Goal: Information Seeking & Learning: Compare options

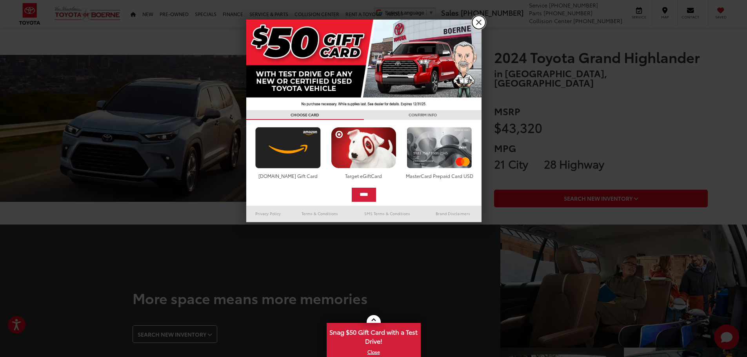
click at [475, 20] on link "X" at bounding box center [478, 22] width 13 height 13
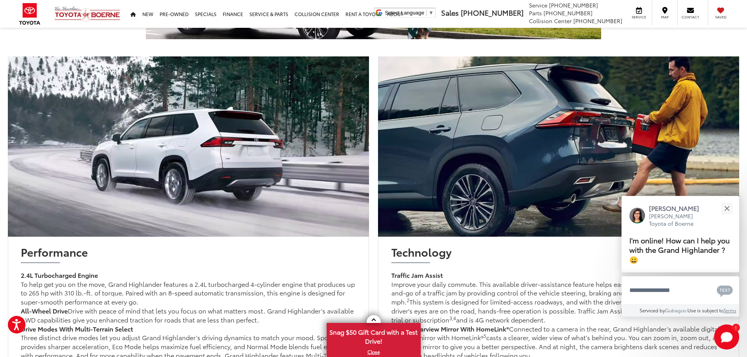
scroll to position [471, 0]
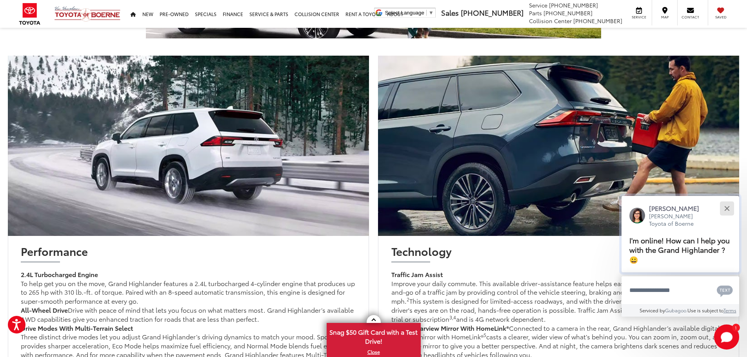
click at [731, 208] on button "Close" at bounding box center [727, 208] width 17 height 17
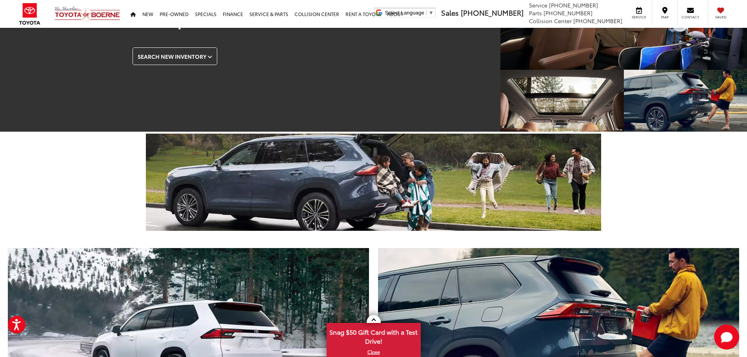
scroll to position [196, 0]
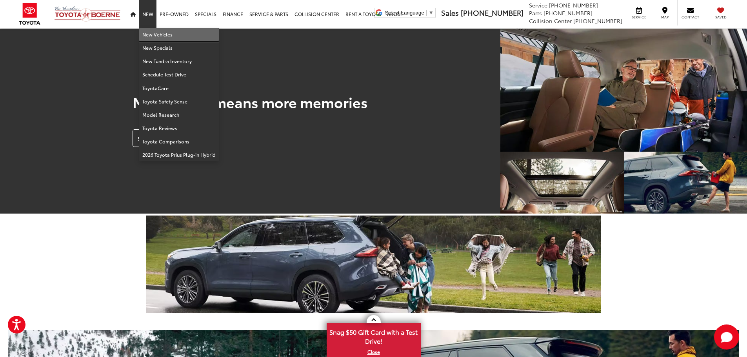
click at [158, 37] on link "New Vehicles" at bounding box center [179, 34] width 80 height 13
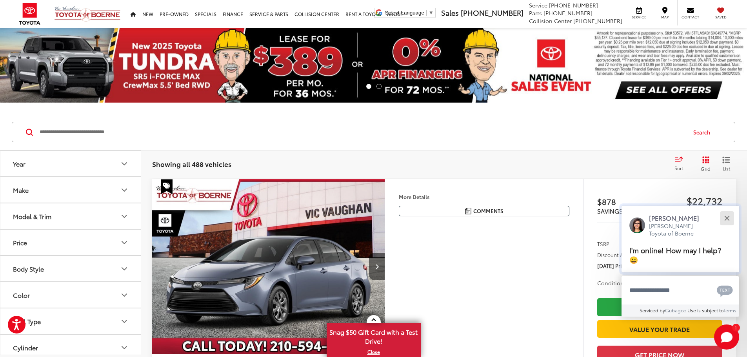
click at [729, 218] on button "Close" at bounding box center [727, 218] width 17 height 17
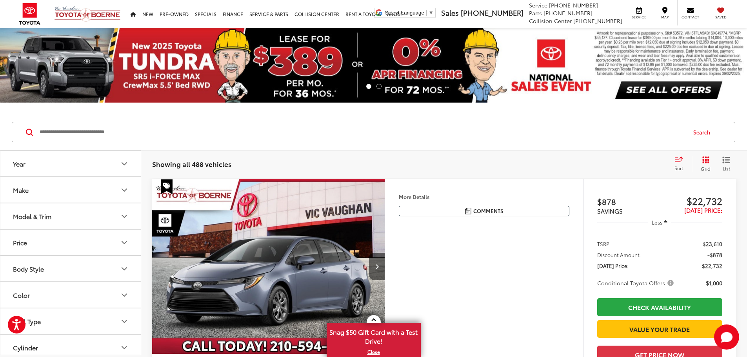
click at [60, 161] on button "Year" at bounding box center [70, 164] width 141 height 26
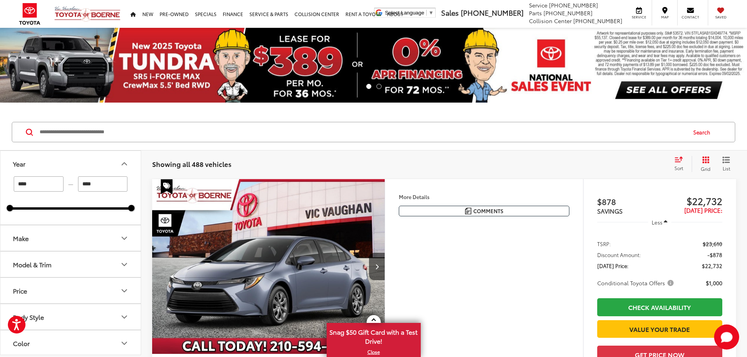
click at [51, 236] on button "Make" at bounding box center [70, 239] width 141 height 26
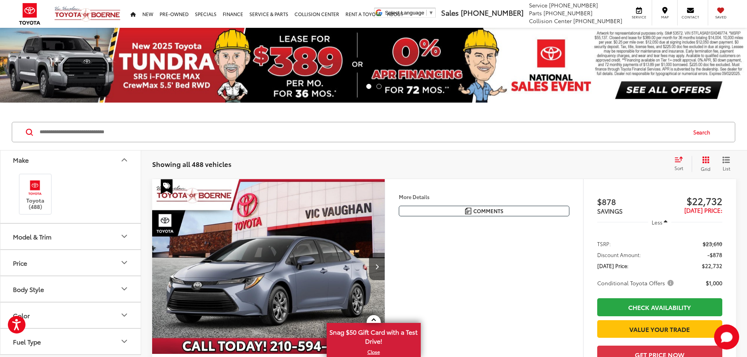
click at [51, 236] on div "Model & Trim" at bounding box center [32, 236] width 38 height 7
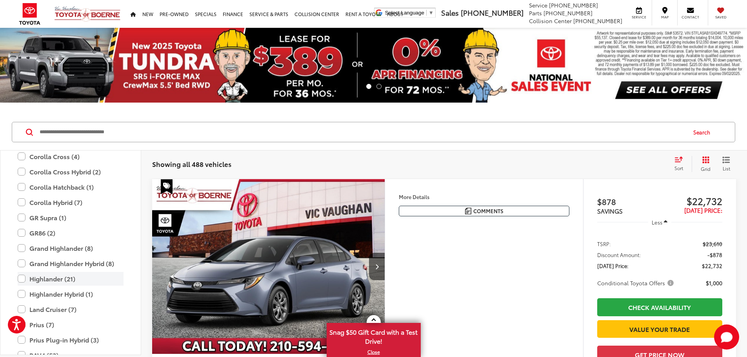
scroll to position [270, 0]
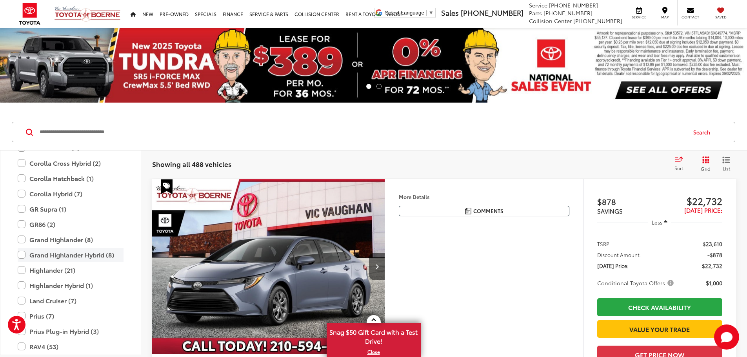
click at [22, 253] on label "Grand Highlander Hybrid (8)" at bounding box center [71, 255] width 106 height 14
type input "****"
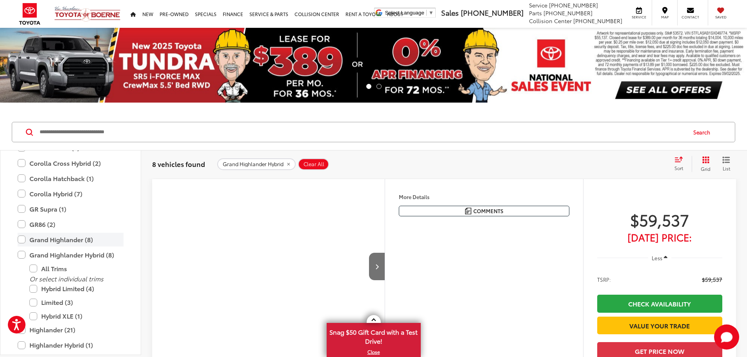
click at [18, 242] on label "Grand Highlander (8)" at bounding box center [71, 240] width 106 height 14
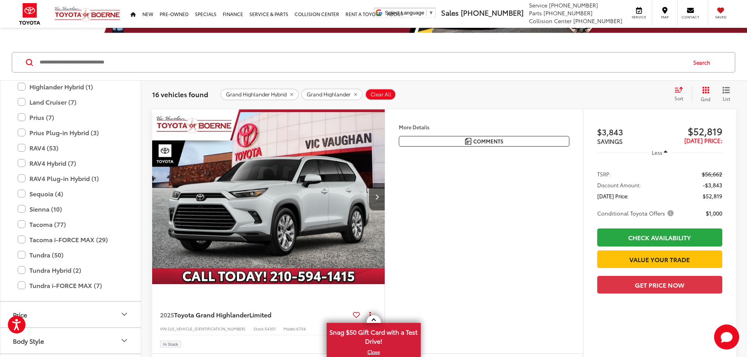
scroll to position [78, 0]
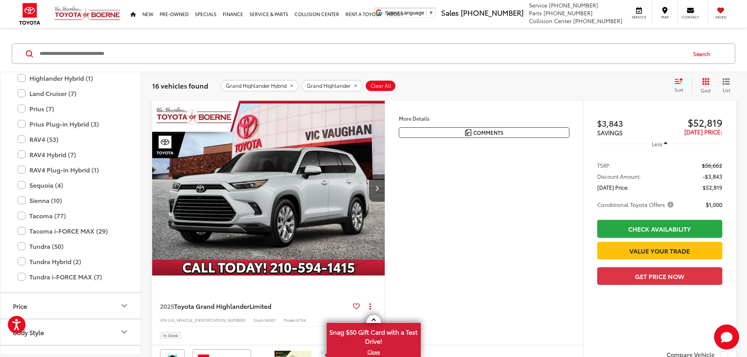
click at [724, 83] on icon "List View" at bounding box center [727, 81] width 8 height 7
click at [678, 86] on div "Sort" at bounding box center [681, 86] width 21 height 16
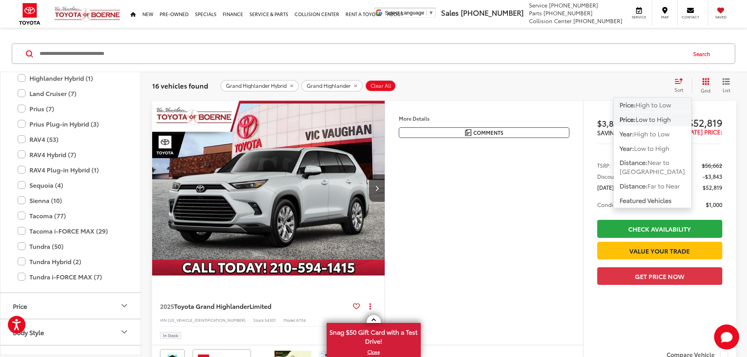
click at [654, 107] on span "High to Low" at bounding box center [653, 104] width 35 height 9
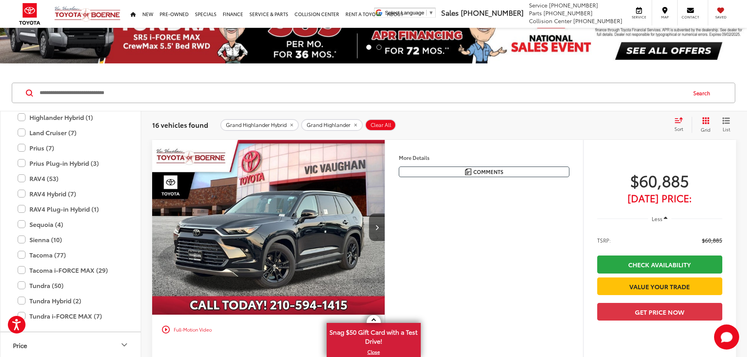
scroll to position [78, 0]
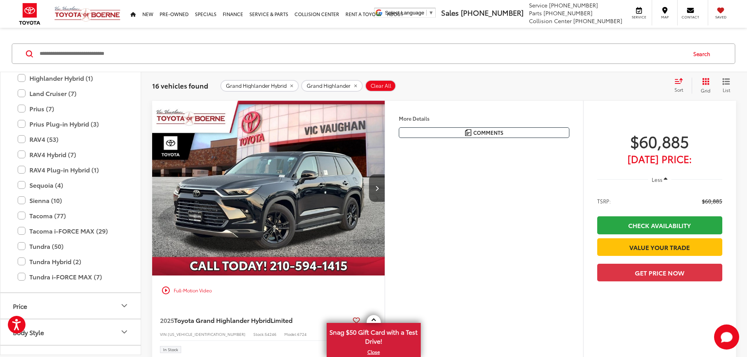
click at [0, 0] on button "More..." at bounding box center [0, 0] width 0 height 0
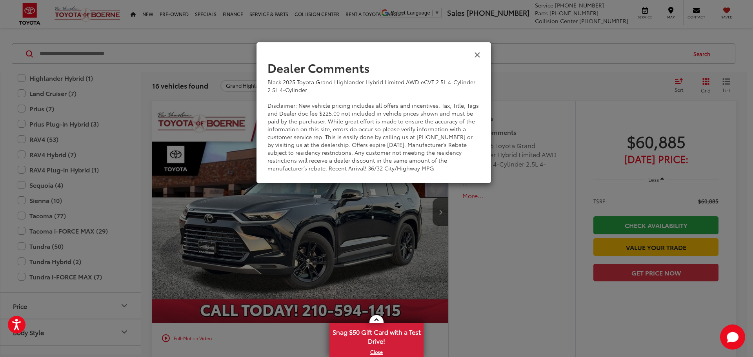
click at [479, 53] on icon "Close" at bounding box center [477, 54] width 6 height 8
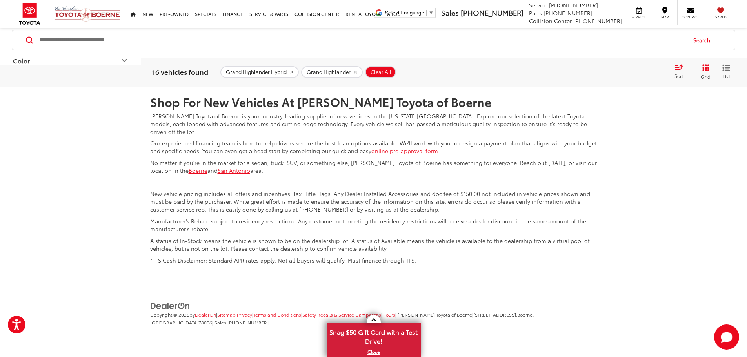
scroll to position [4002, 0]
click at [625, 71] on link "2" at bounding box center [631, 64] width 12 height 14
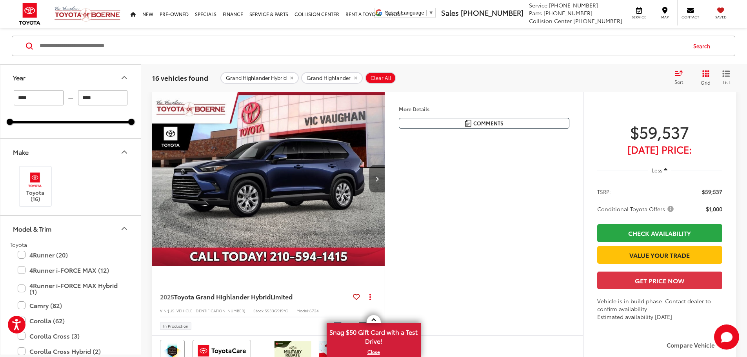
scroll to position [87, 0]
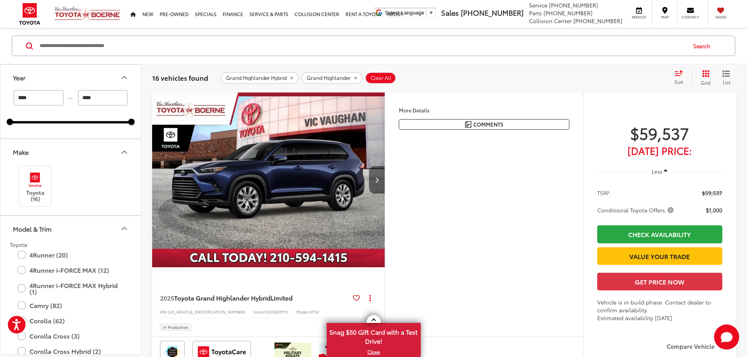
click at [385, 194] on button "Next image" at bounding box center [377, 179] width 16 height 27
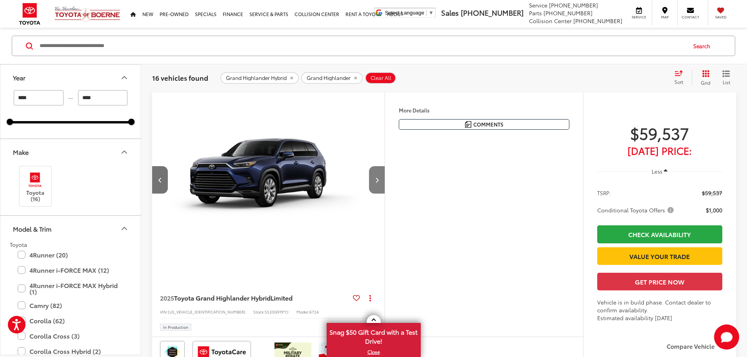
click at [385, 194] on button "Next image" at bounding box center [377, 179] width 16 height 27
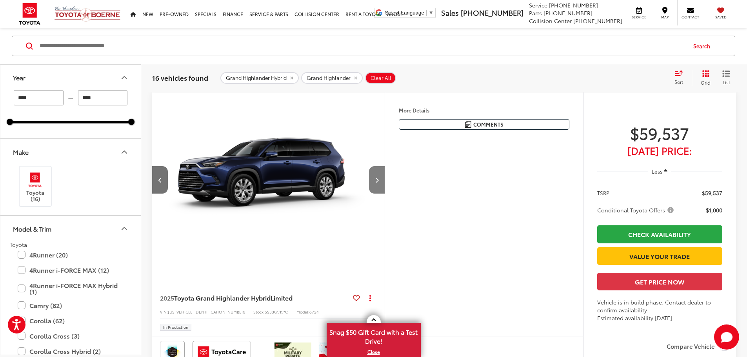
click at [385, 194] on button "Next image" at bounding box center [377, 179] width 16 height 27
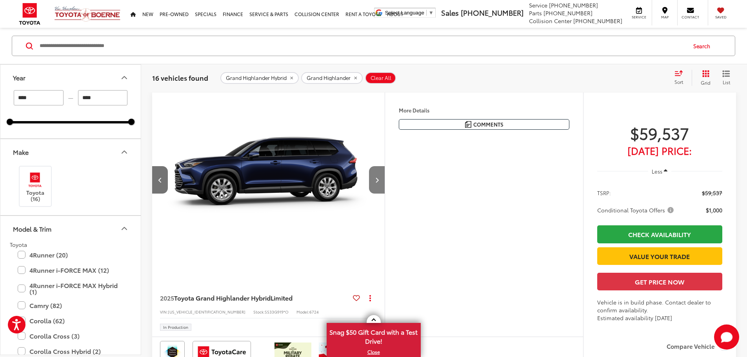
click at [385, 194] on button "Next image" at bounding box center [377, 179] width 16 height 27
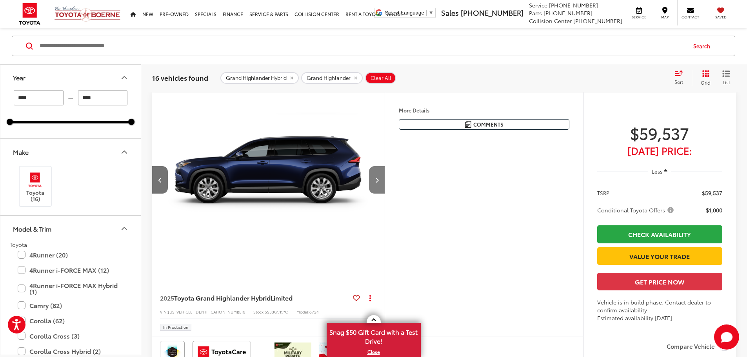
click at [385, 194] on button "Next image" at bounding box center [377, 179] width 16 height 27
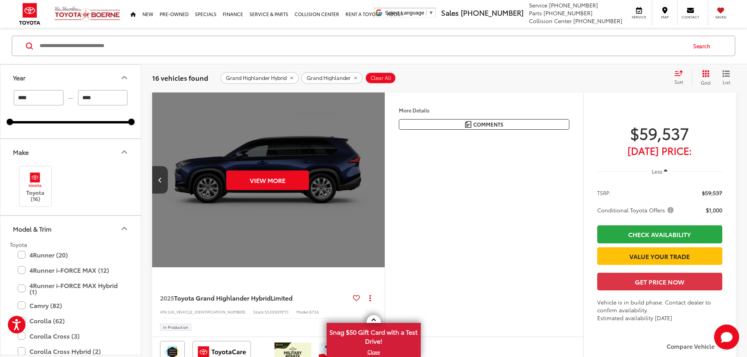
scroll to position [0, 1488]
click at [384, 202] on div "View More" at bounding box center [268, 180] width 234 height 175
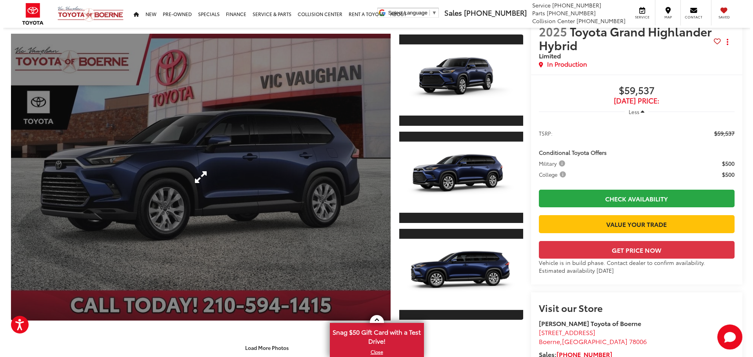
scroll to position [39, 0]
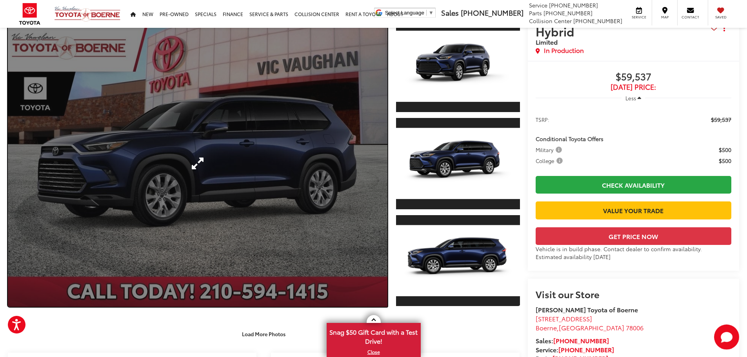
click at [270, 221] on link "Expand Photo 0" at bounding box center [198, 163] width 380 height 287
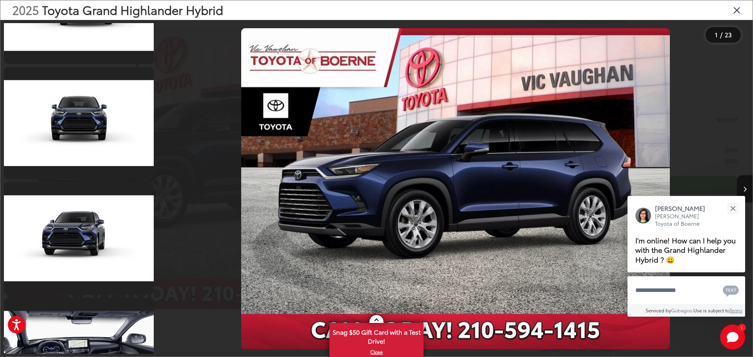
scroll to position [2197, 0]
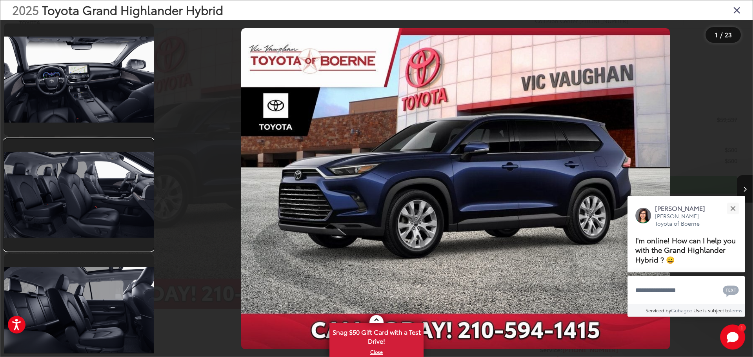
click at [111, 230] on link at bounding box center [79, 195] width 150 height 112
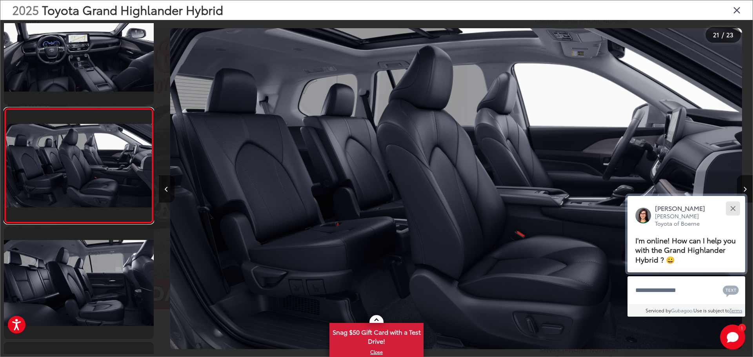
scroll to position [0, 11882]
drag, startPoint x: 730, startPoint y: 206, endPoint x: 730, endPoint y: 201, distance: 5.2
click at [730, 206] on button "Close" at bounding box center [733, 208] width 17 height 17
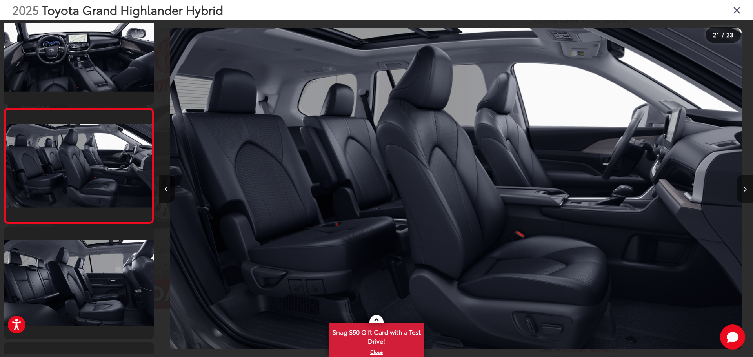
click at [746, 192] on icon "Next image" at bounding box center [745, 189] width 4 height 5
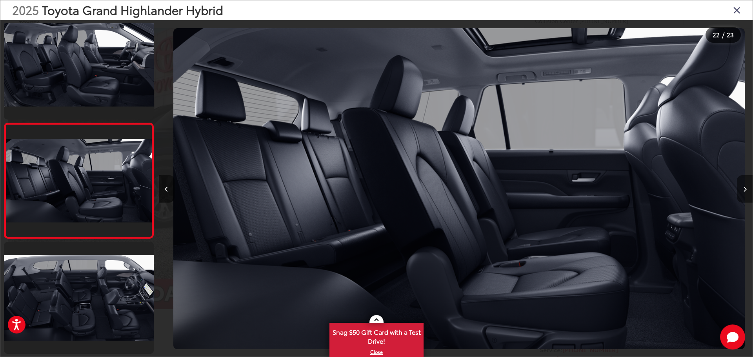
scroll to position [0, 12477]
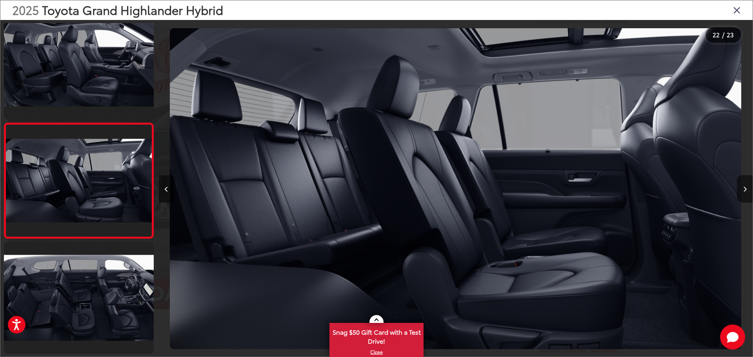
click at [744, 193] on button "Next image" at bounding box center [745, 188] width 16 height 27
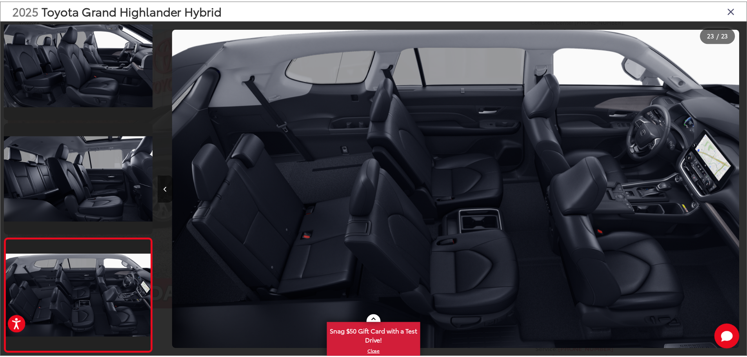
scroll to position [0, 13071]
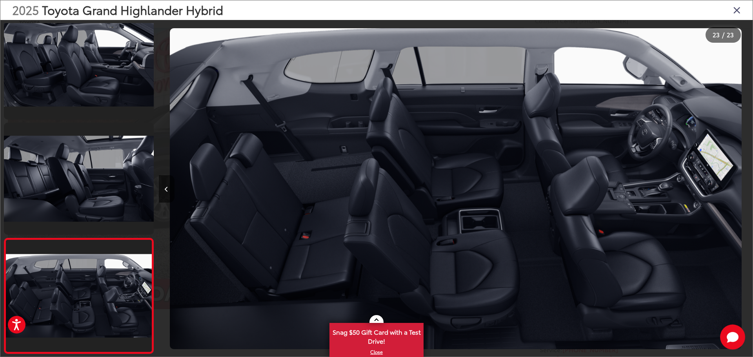
click at [744, 193] on div at bounding box center [678, 189] width 149 height 338
click at [737, 11] on icon "Close gallery" at bounding box center [737, 10] width 8 height 10
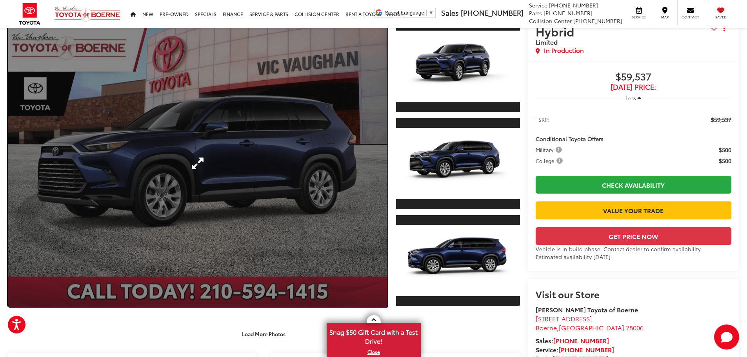
click at [19, 199] on link "Expand Photo 0" at bounding box center [198, 163] width 380 height 287
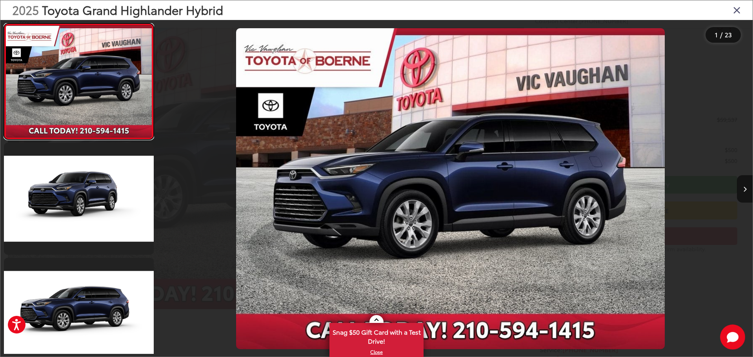
scroll to position [0, 0]
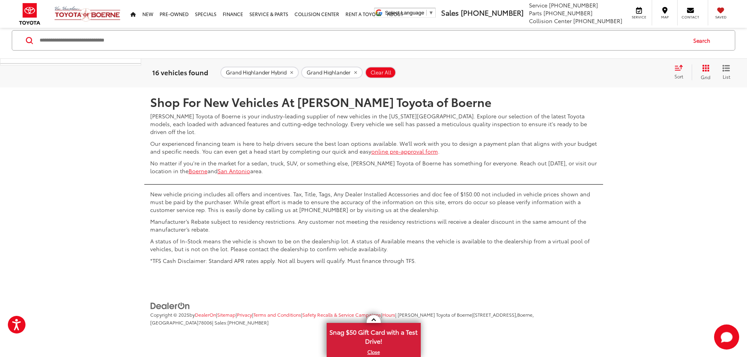
scroll to position [1246, 0]
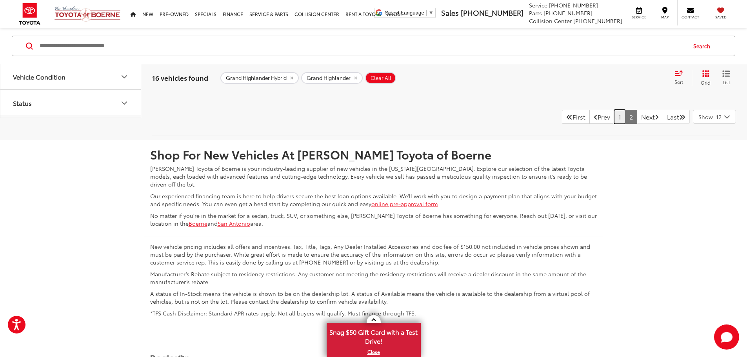
drag, startPoint x: 605, startPoint y: 305, endPoint x: 559, endPoint y: 291, distance: 48.5
click at [614, 124] on link "1" at bounding box center [619, 117] width 11 height 14
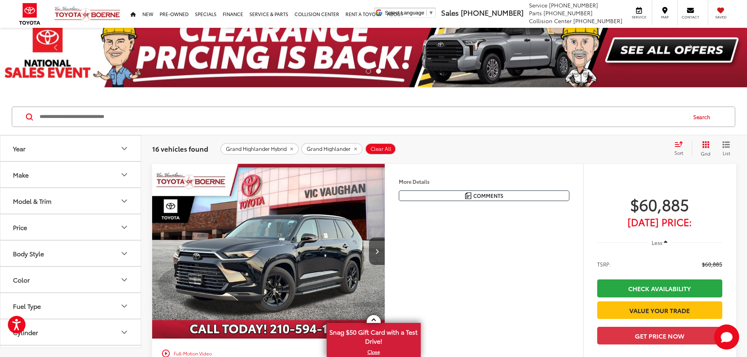
scroll to position [8, 0]
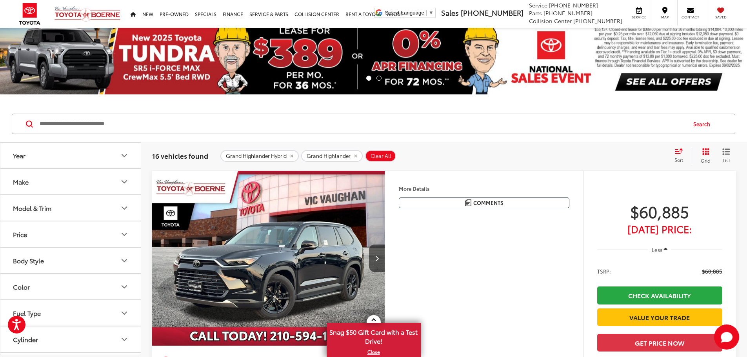
click at [344, 227] on img "2025 Toyota Grand Highlander Hybrid Limited 0" at bounding box center [269, 258] width 234 height 175
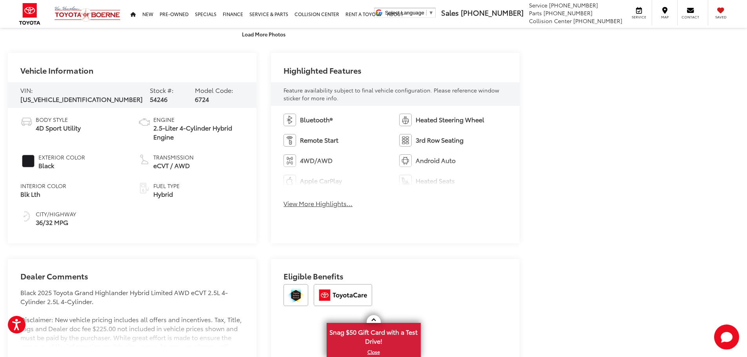
scroll to position [392, 0]
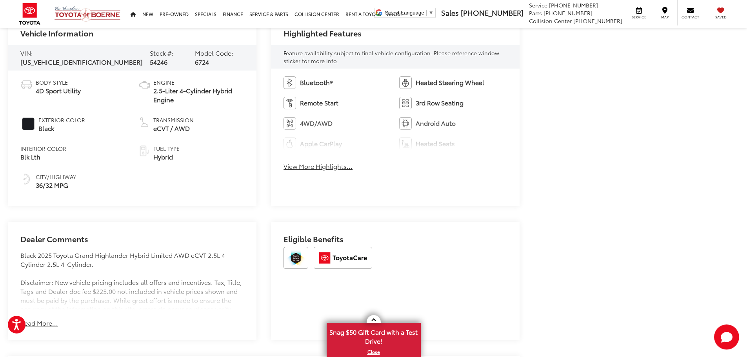
click at [40, 319] on button "Read More..." at bounding box center [39, 323] width 38 height 9
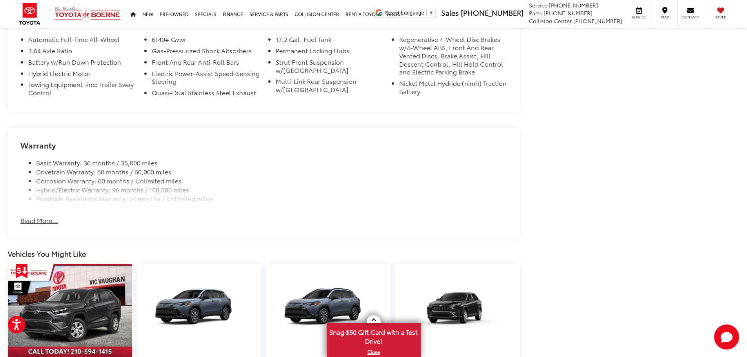
scroll to position [824, 0]
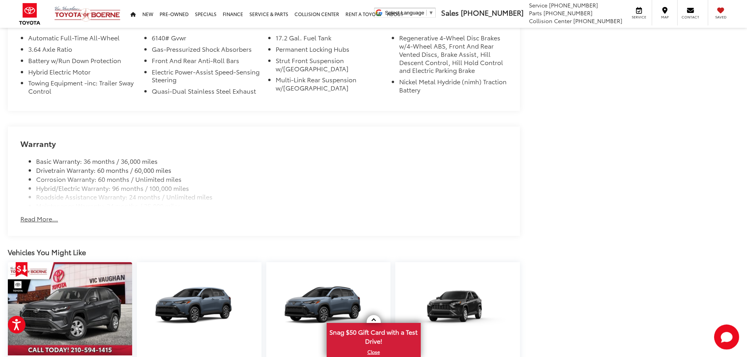
click at [38, 215] on button "Read More..." at bounding box center [39, 219] width 38 height 9
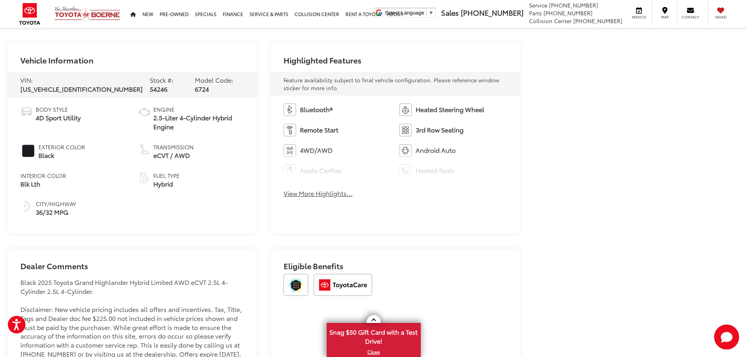
scroll to position [358, 0]
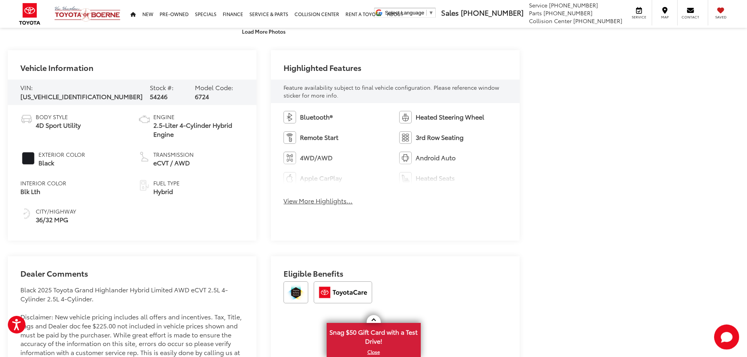
click at [325, 199] on button "View More Highlights..." at bounding box center [318, 201] width 69 height 9
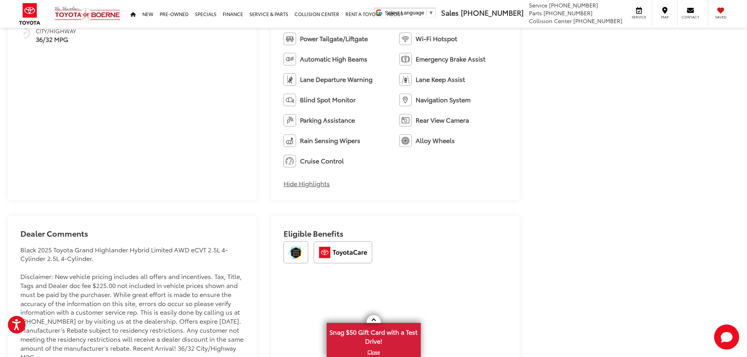
scroll to position [554, 0]
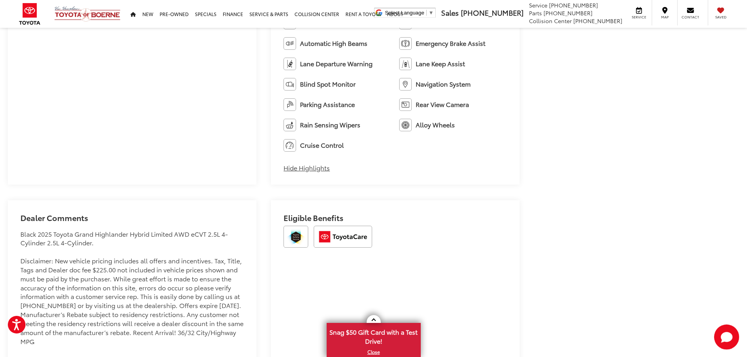
drag, startPoint x: 280, startPoint y: 76, endPoint x: 647, endPoint y: 242, distance: 403.1
click at [647, 242] on div "Vic Vaughan Toyota of Boerne New Vehicles 2025 Toyota Grand Highlander Hybrid L…" at bounding box center [373, 256] width 747 height 1564
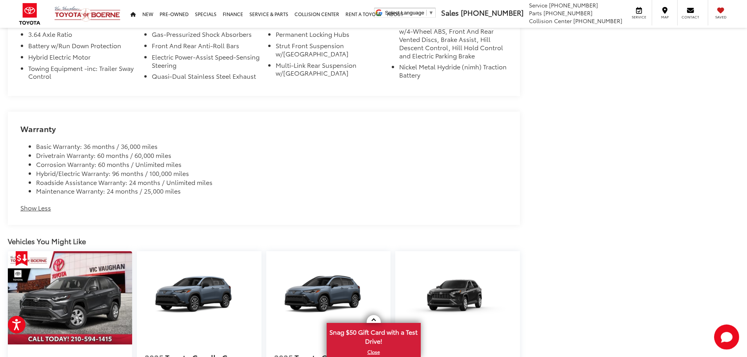
scroll to position [868, 0]
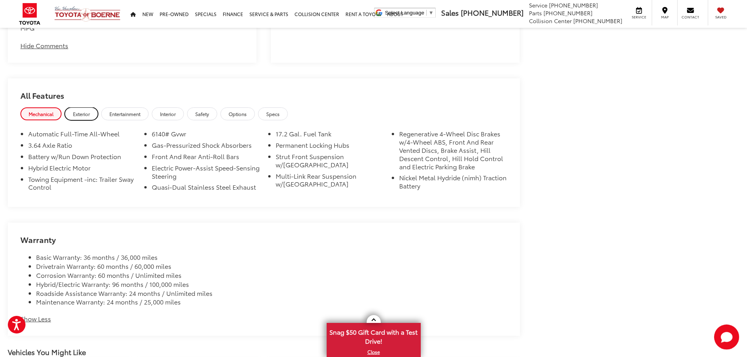
click at [82, 109] on link "Exterior" at bounding box center [81, 113] width 33 height 13
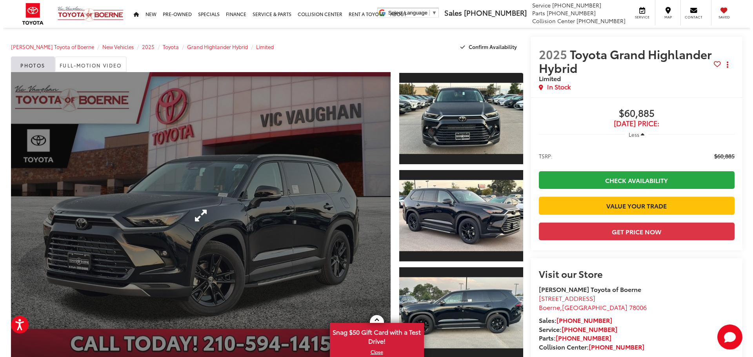
scroll to position [0, 0]
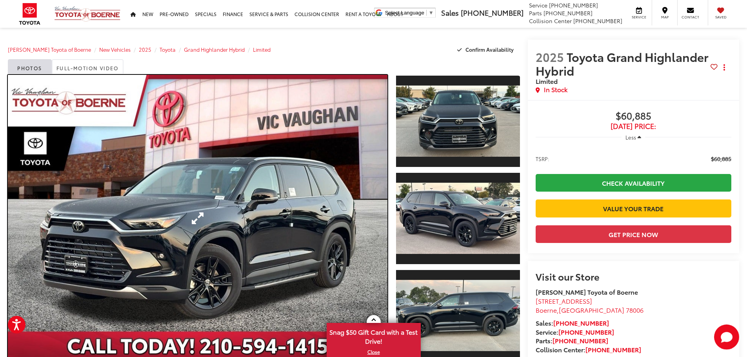
click at [215, 128] on link "Expand Photo 0" at bounding box center [198, 218] width 380 height 287
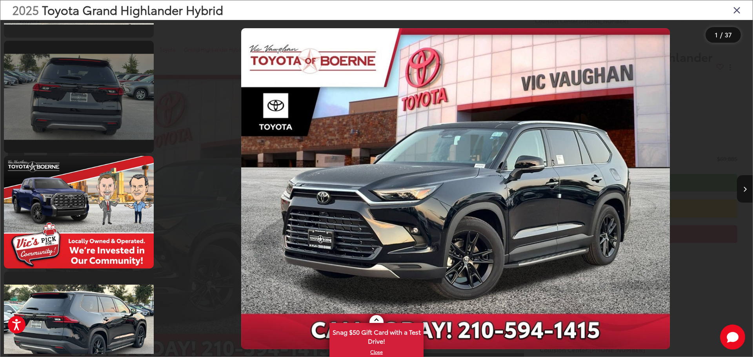
scroll to position [745, 0]
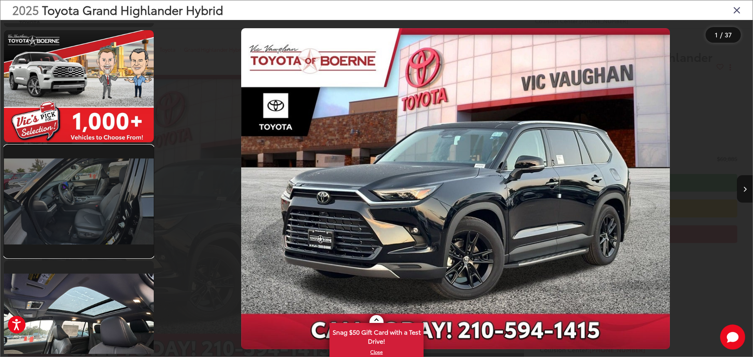
click at [123, 206] on link at bounding box center [79, 202] width 150 height 112
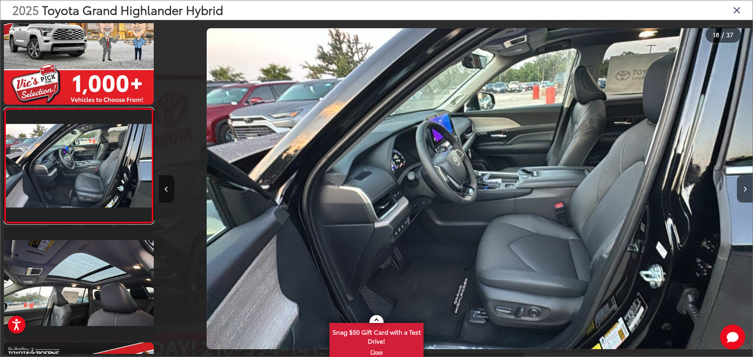
scroll to position [0, 10100]
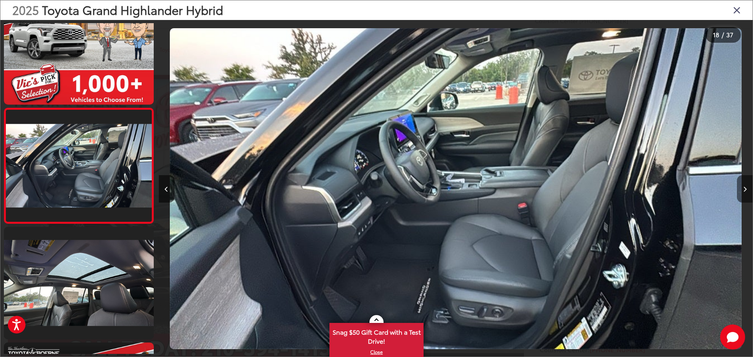
click at [744, 185] on button "Next image" at bounding box center [745, 188] width 16 height 27
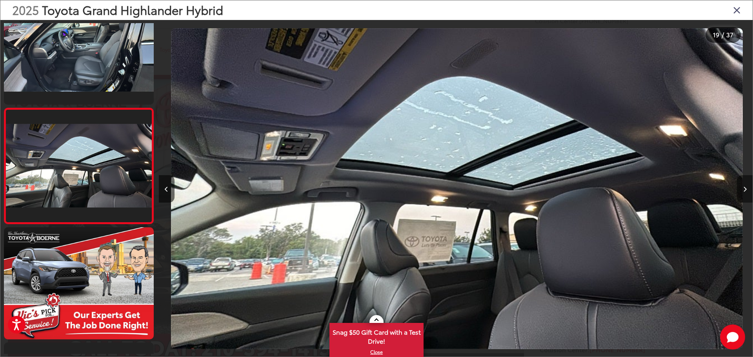
scroll to position [0, 10694]
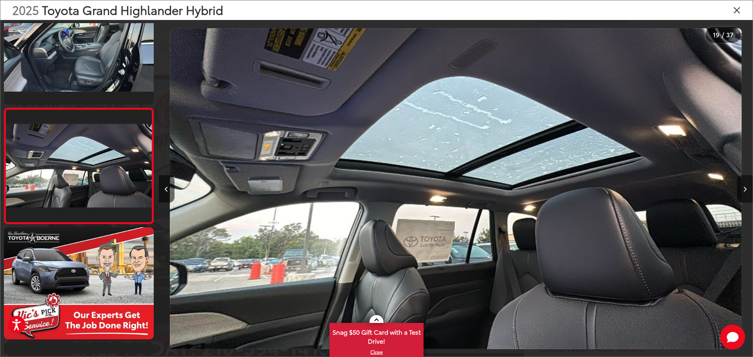
click at [744, 188] on icon "Next image" at bounding box center [745, 189] width 4 height 5
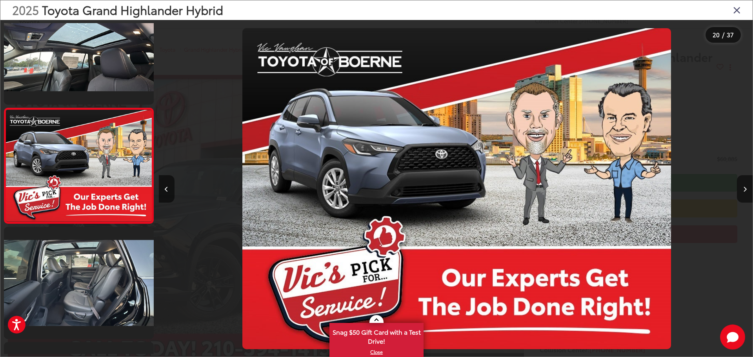
scroll to position [0, 11288]
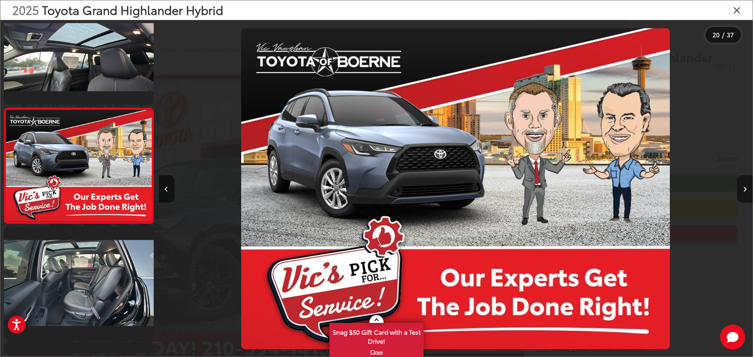
click at [744, 180] on button "Next image" at bounding box center [745, 188] width 16 height 27
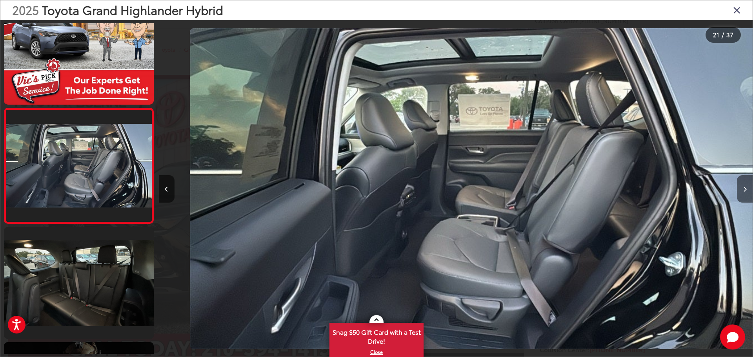
scroll to position [0, 11882]
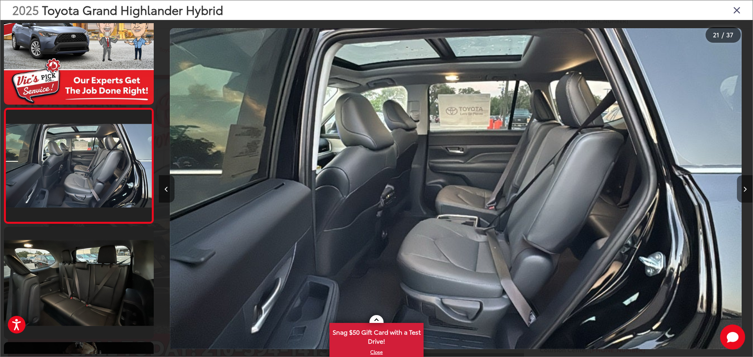
click at [744, 188] on icon "Next image" at bounding box center [745, 189] width 4 height 5
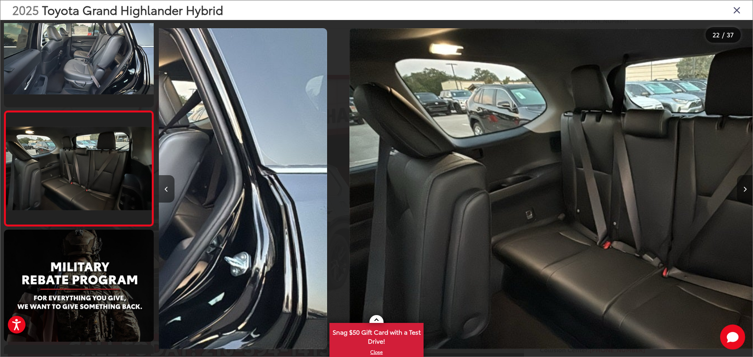
scroll to position [2339, 0]
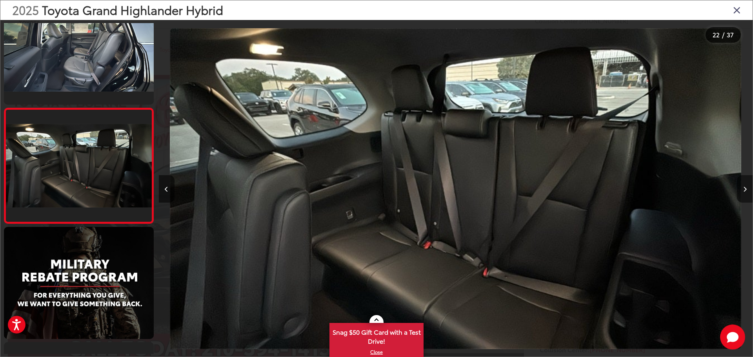
click at [744, 188] on icon "Next image" at bounding box center [745, 189] width 4 height 5
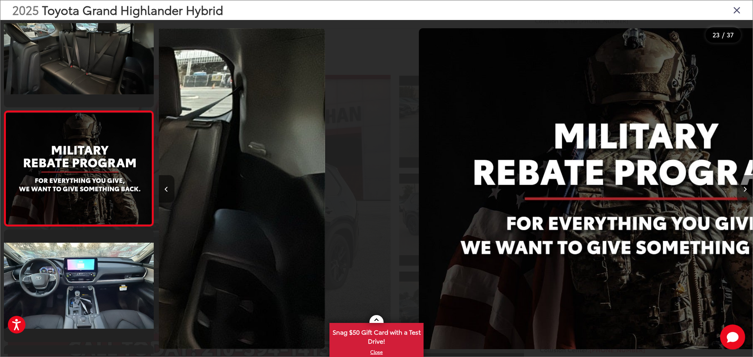
scroll to position [2455, 0]
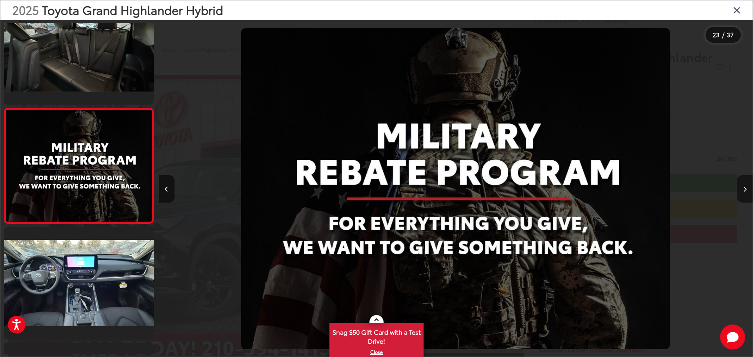
click at [744, 188] on icon "Next image" at bounding box center [745, 189] width 4 height 5
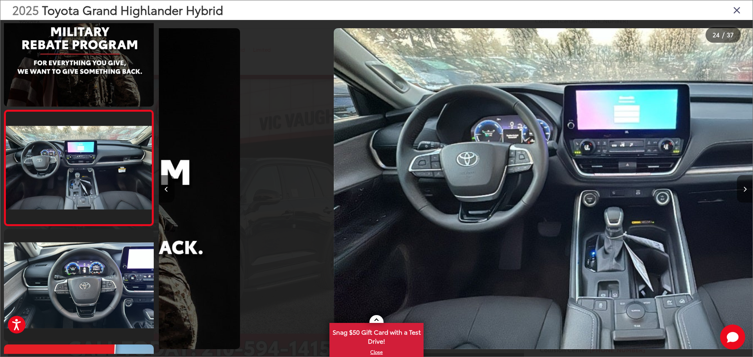
scroll to position [2570, 0]
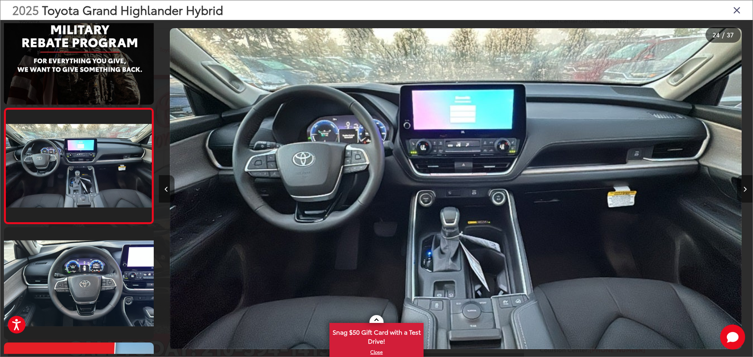
click at [744, 188] on icon "Next image" at bounding box center [745, 189] width 4 height 5
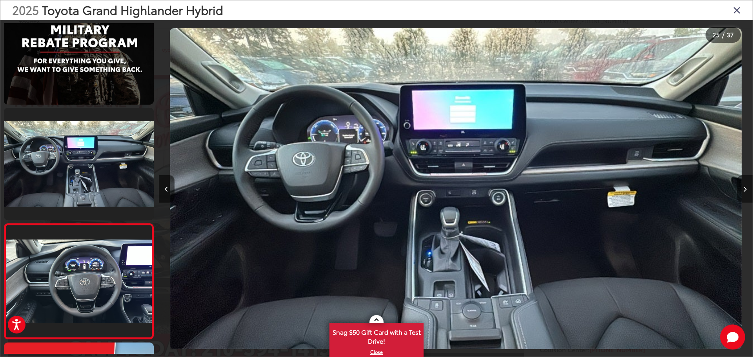
scroll to position [0, 0]
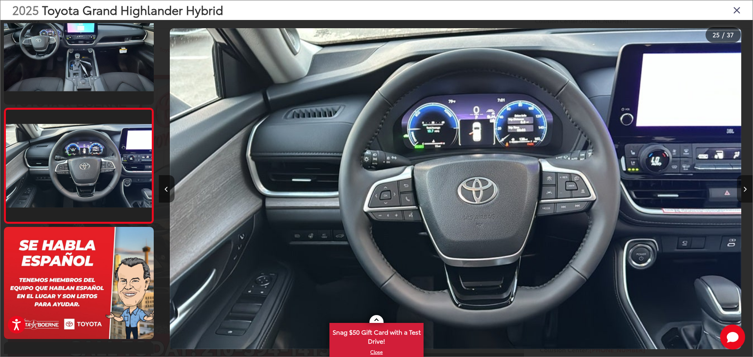
click at [743, 192] on icon "Next image" at bounding box center [745, 189] width 4 height 5
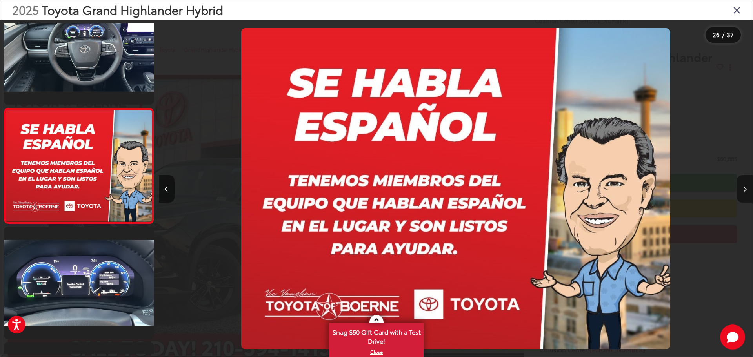
click at [743, 193] on button "Next image" at bounding box center [745, 188] width 16 height 27
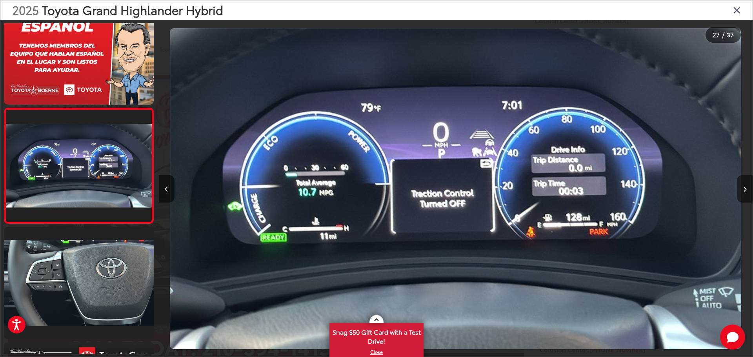
click at [743, 193] on button "Next image" at bounding box center [745, 188] width 16 height 27
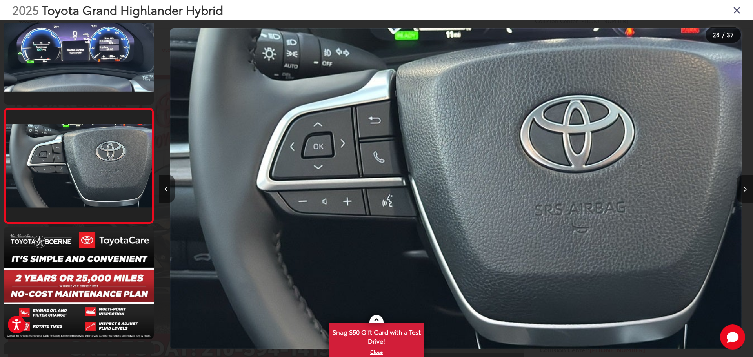
click at [743, 193] on button "Next image" at bounding box center [745, 188] width 16 height 27
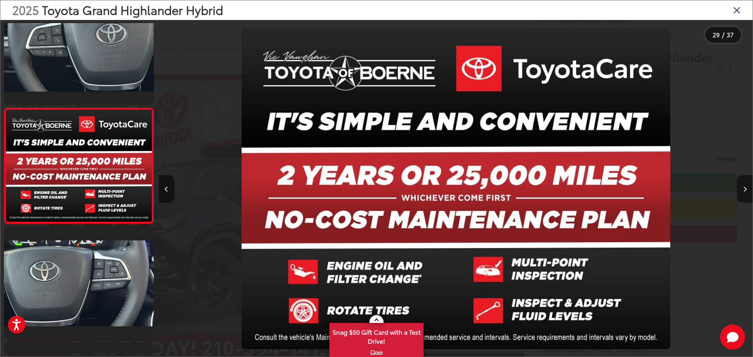
click at [743, 193] on button "Next image" at bounding box center [745, 188] width 16 height 27
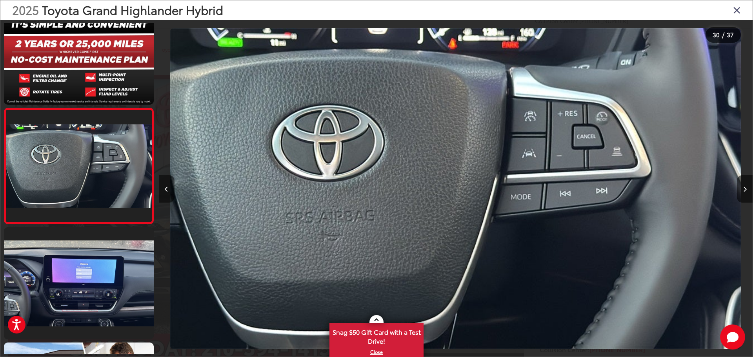
click at [171, 186] on button "Previous image" at bounding box center [167, 188] width 16 height 27
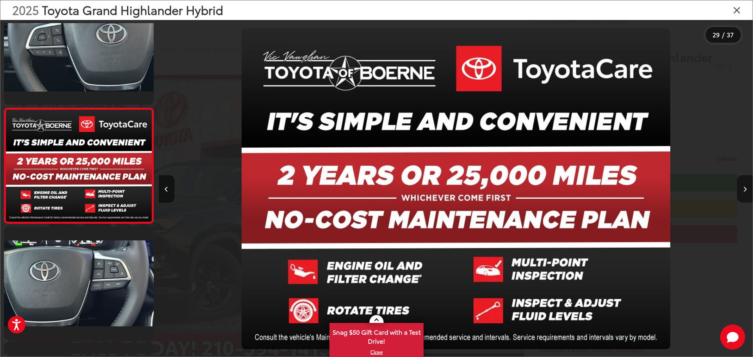
click at [747, 185] on button "Next image" at bounding box center [745, 188] width 16 height 27
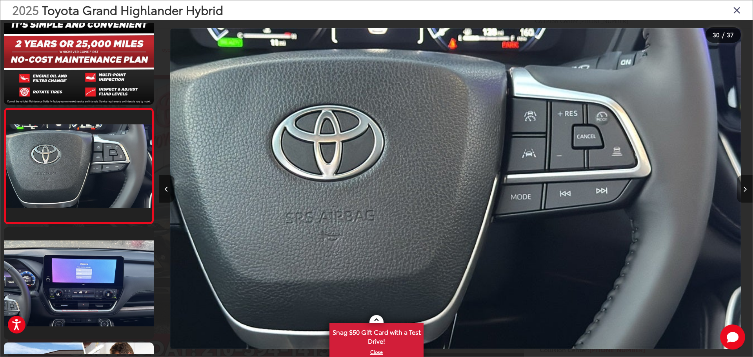
click at [747, 190] on button "Next image" at bounding box center [745, 188] width 16 height 27
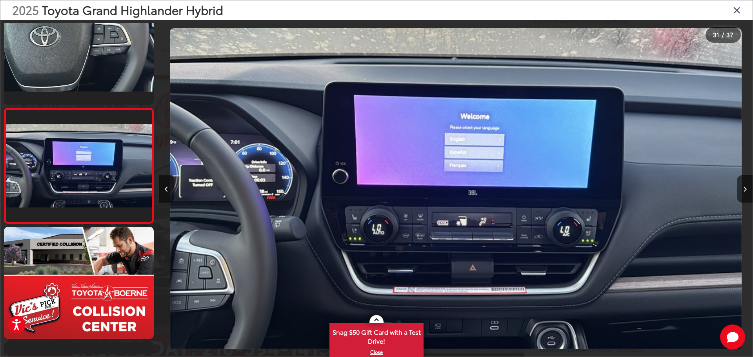
click at [676, 221] on div at bounding box center [678, 189] width 149 height 338
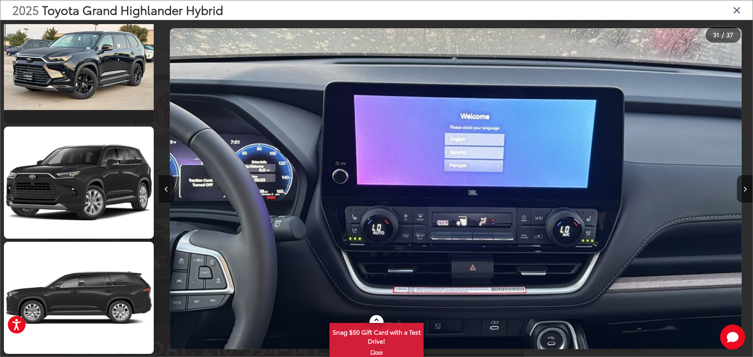
click at [738, 9] on icon "Close gallery" at bounding box center [737, 10] width 8 height 10
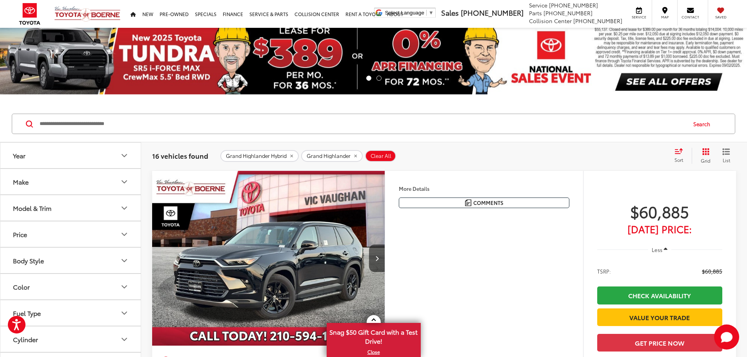
scroll to position [165, 0]
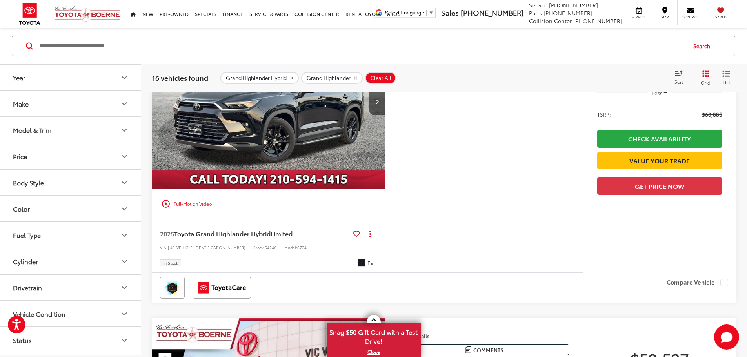
scroll to position [1246, 0]
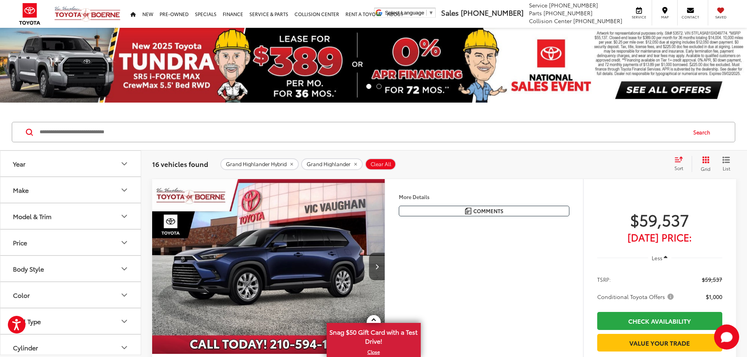
click at [683, 164] on div "Sort" at bounding box center [681, 164] width 21 height 16
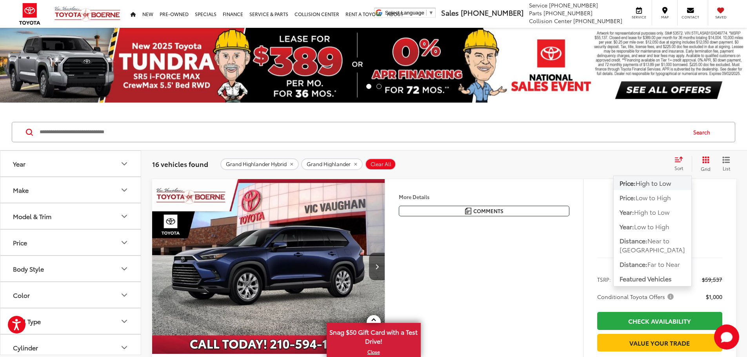
click at [517, 168] on div "Grand Highlander Hybrid Grand Highlander Clear All + 0" at bounding box center [443, 164] width 447 height 12
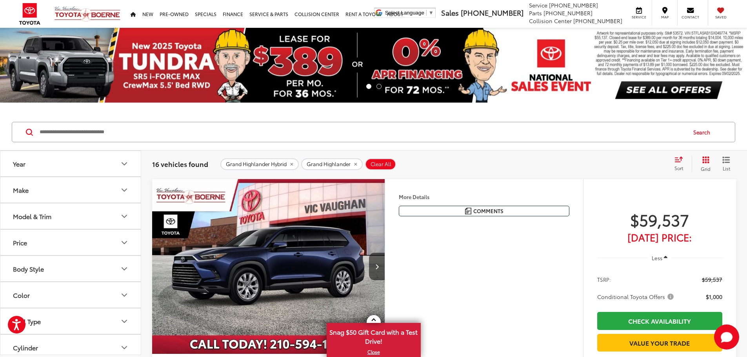
click at [0, 0] on div "Bluprint 2025 Toyota Grand Highlander Hybrid Limited AWD eCVT 2.5L 4-Cylinder 2…" at bounding box center [0, 0] width 0 height 0
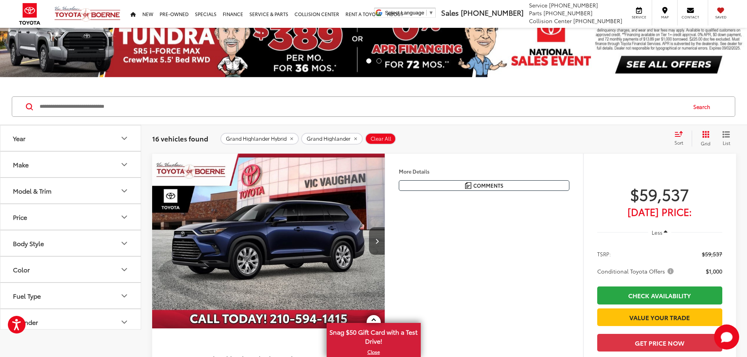
scroll to position [39, 0]
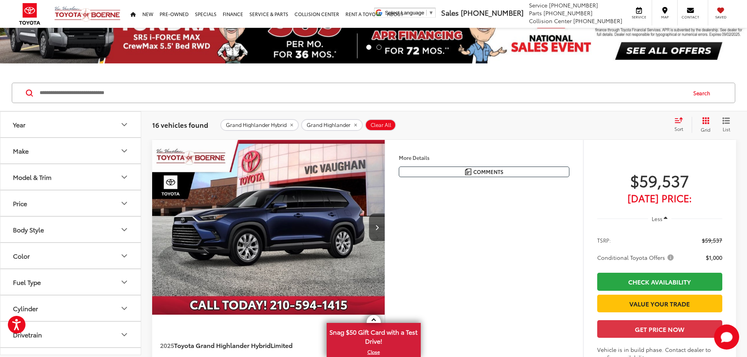
click at [386, 210] on img "2025 Toyota Grand Highlander Hybrid Hybrid Limited 0" at bounding box center [269, 227] width 234 height 175
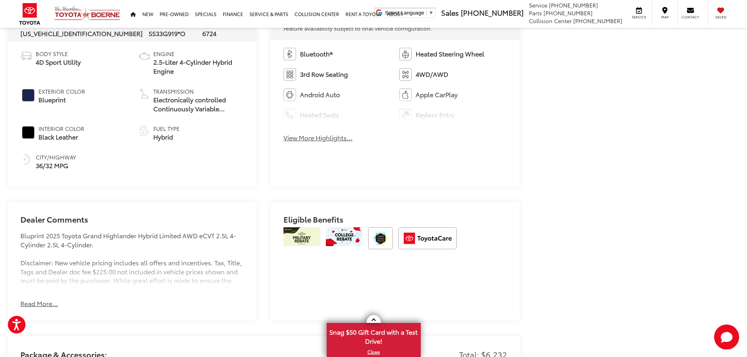
scroll to position [510, 0]
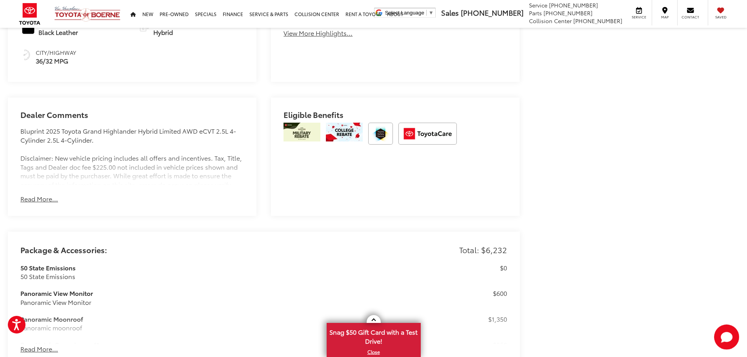
click at [47, 197] on button "Read More..." at bounding box center [39, 199] width 38 height 9
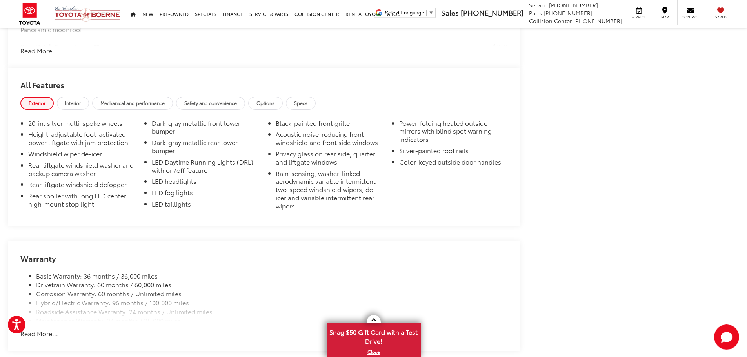
scroll to position [902, 0]
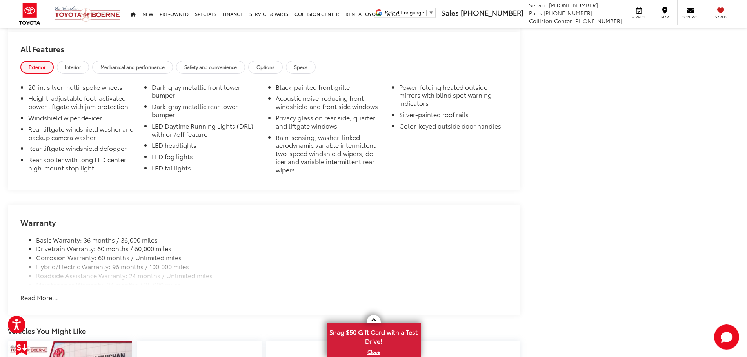
click at [40, 301] on div "Warranty Basic Warranty: 36 months / 36,000 miles Drivetrain Warranty: 60 month…" at bounding box center [264, 260] width 512 height 109
click at [39, 298] on button "Read More..." at bounding box center [39, 297] width 38 height 9
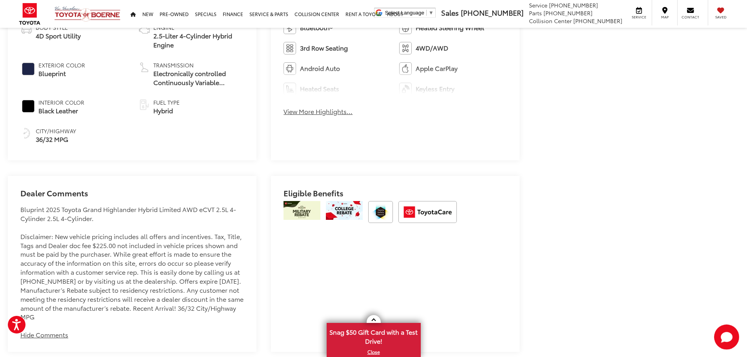
scroll to position [353, 0]
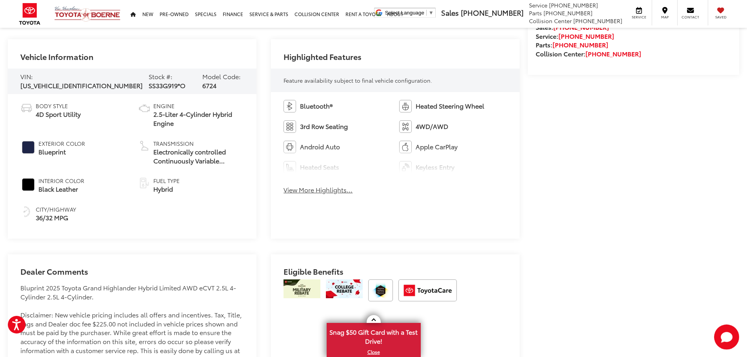
click at [336, 189] on button "View More Highlights..." at bounding box center [318, 190] width 69 height 9
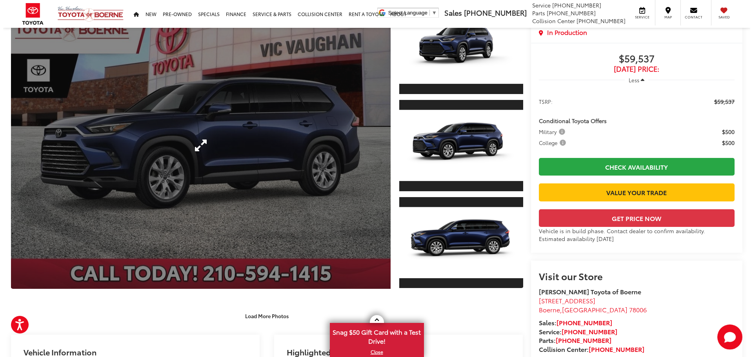
scroll to position [0, 0]
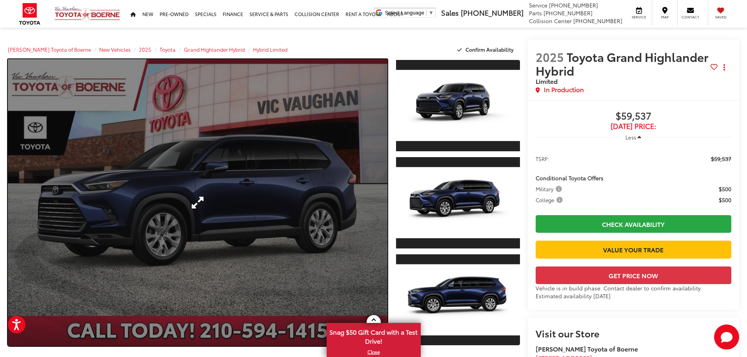
click at [175, 163] on link "Expand Photo 0" at bounding box center [198, 202] width 380 height 287
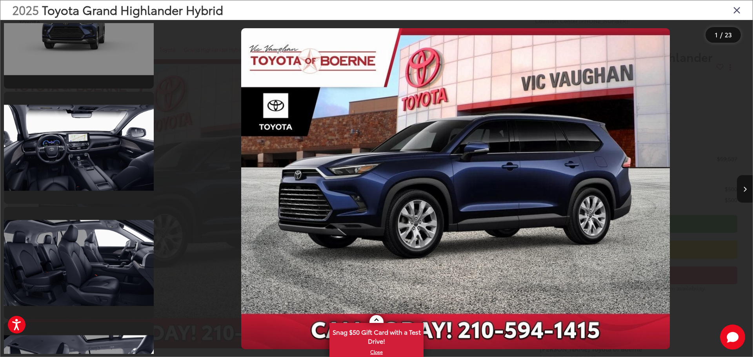
scroll to position [2040, 0]
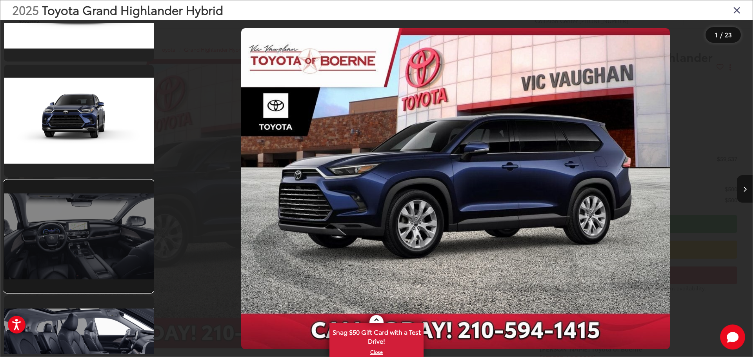
click at [118, 212] on link at bounding box center [79, 236] width 150 height 112
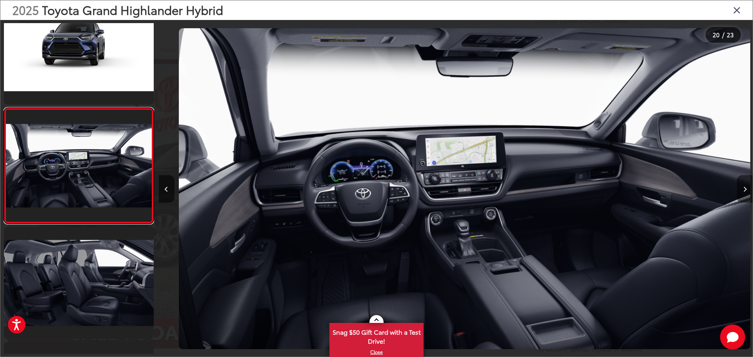
scroll to position [0, 11288]
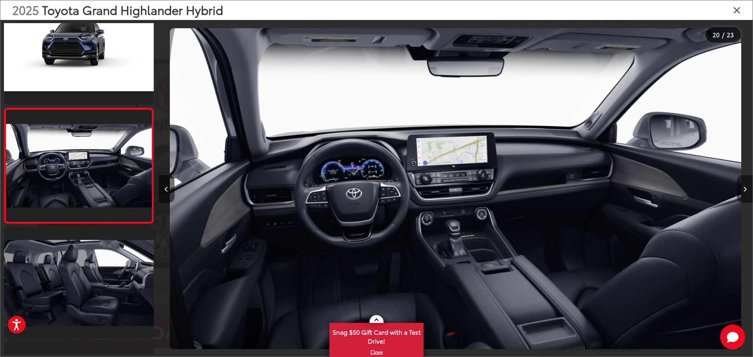
click at [747, 193] on button "Next image" at bounding box center [745, 188] width 16 height 27
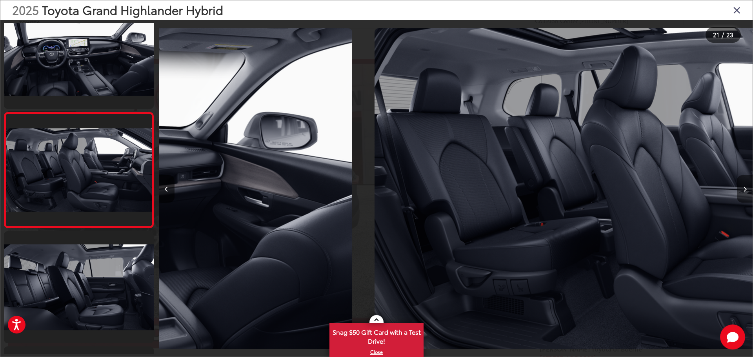
scroll to position [2224, 0]
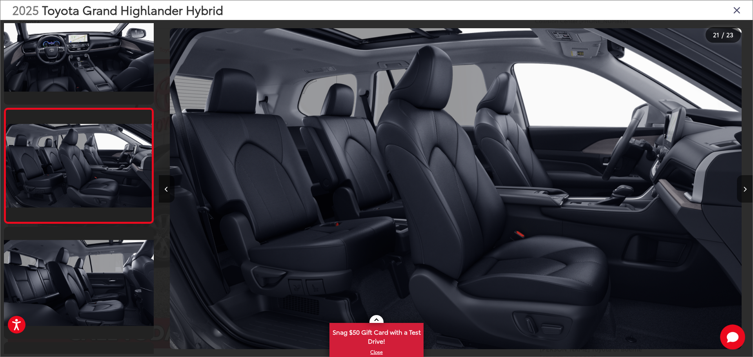
click at [740, 193] on button "Next image" at bounding box center [745, 188] width 16 height 27
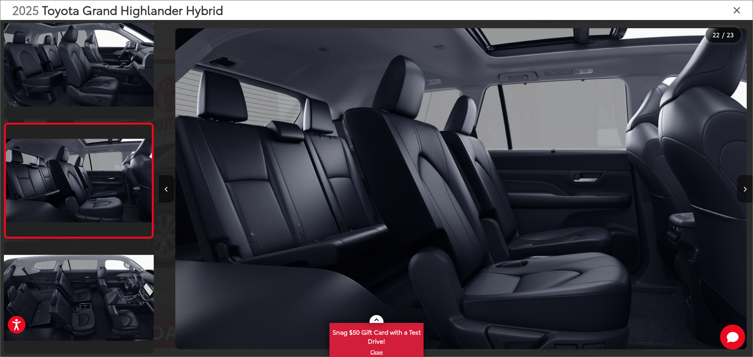
scroll to position [0, 12477]
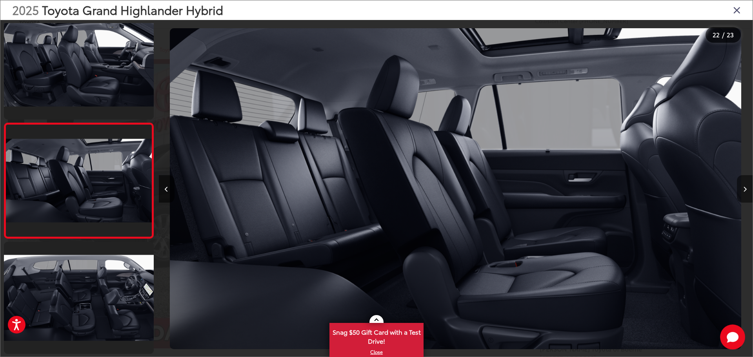
click at [738, 193] on button "Next image" at bounding box center [745, 188] width 16 height 27
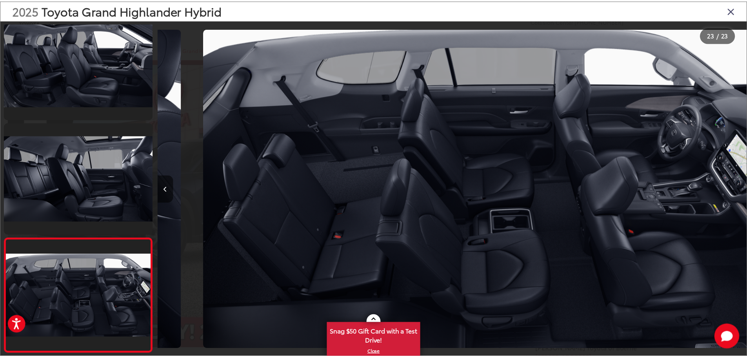
scroll to position [0, 13071]
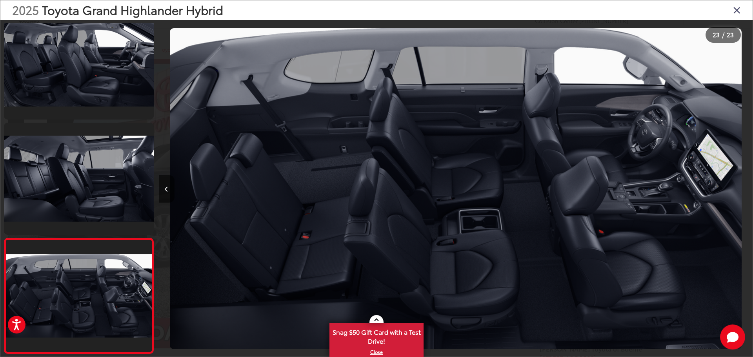
click at [736, 193] on div at bounding box center [678, 189] width 149 height 338
click at [736, 15] on icon "Close gallery" at bounding box center [737, 10] width 8 height 10
